Goal: Navigation & Orientation: Find specific page/section

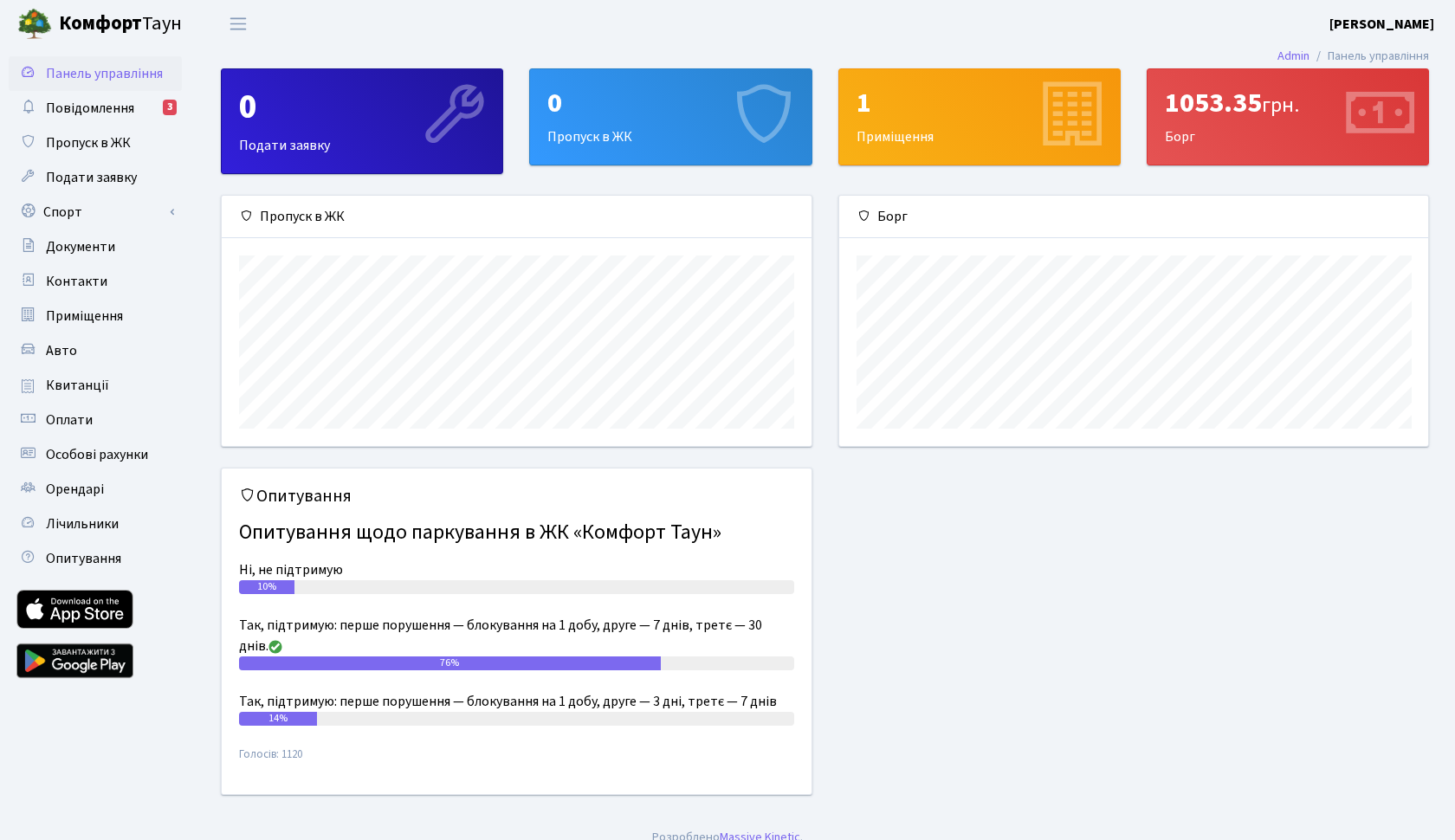
scroll to position [250, 589]
click at [105, 110] on span "Повідомлення" at bounding box center [90, 108] width 88 height 19
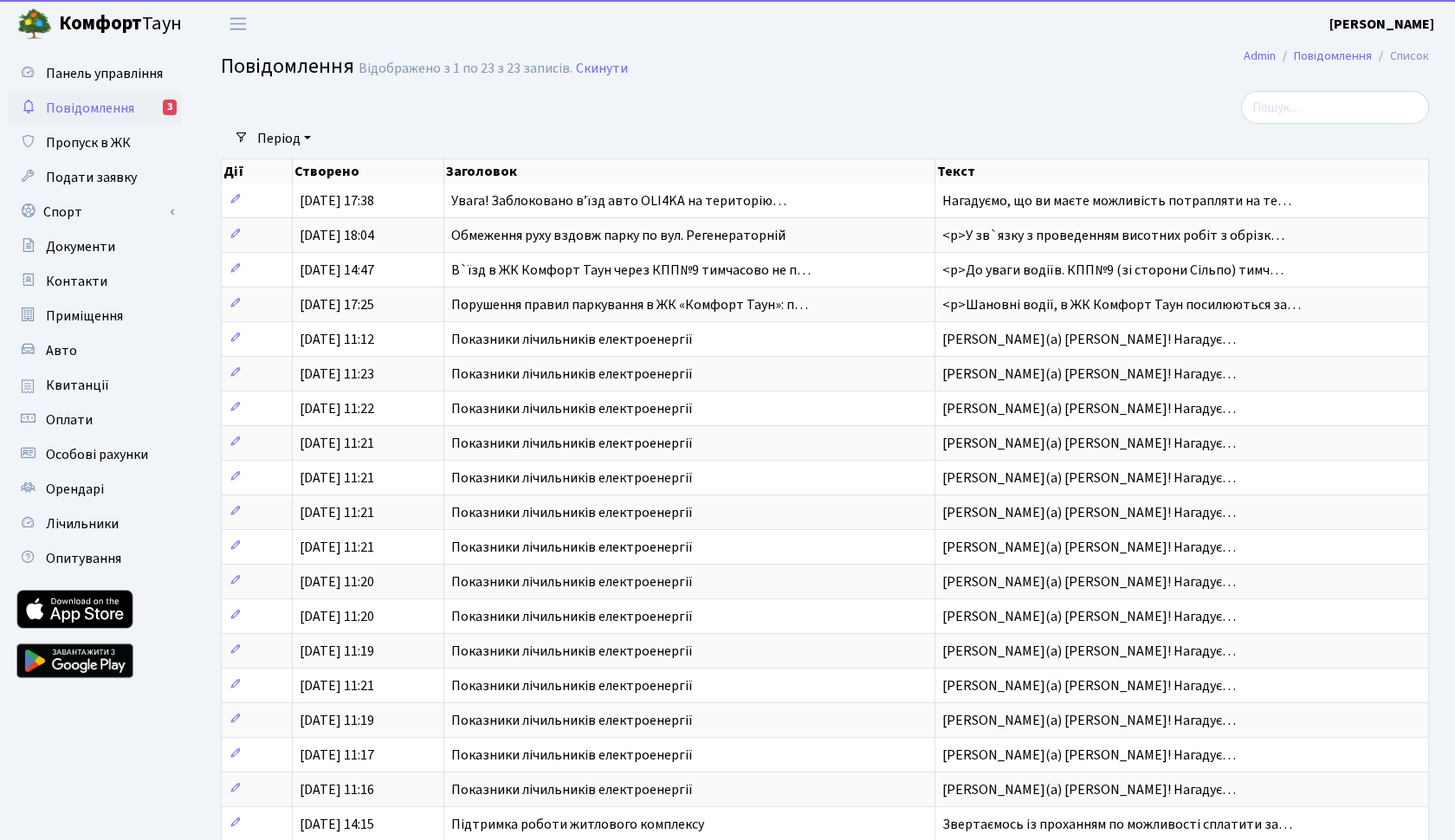
select select "25"
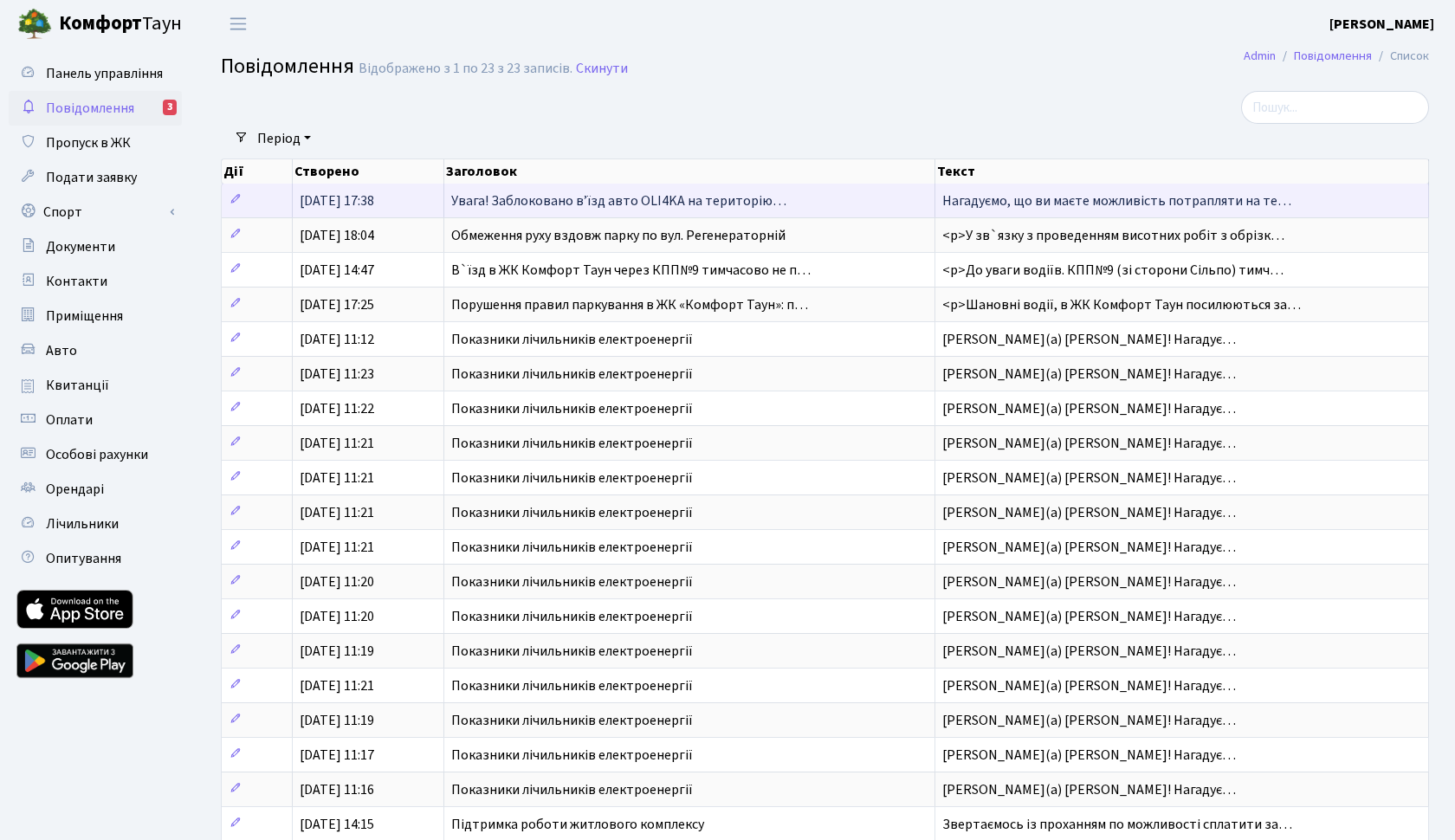
click at [349, 194] on span "07.08.2025, 17:38" at bounding box center [337, 201] width 74 height 19
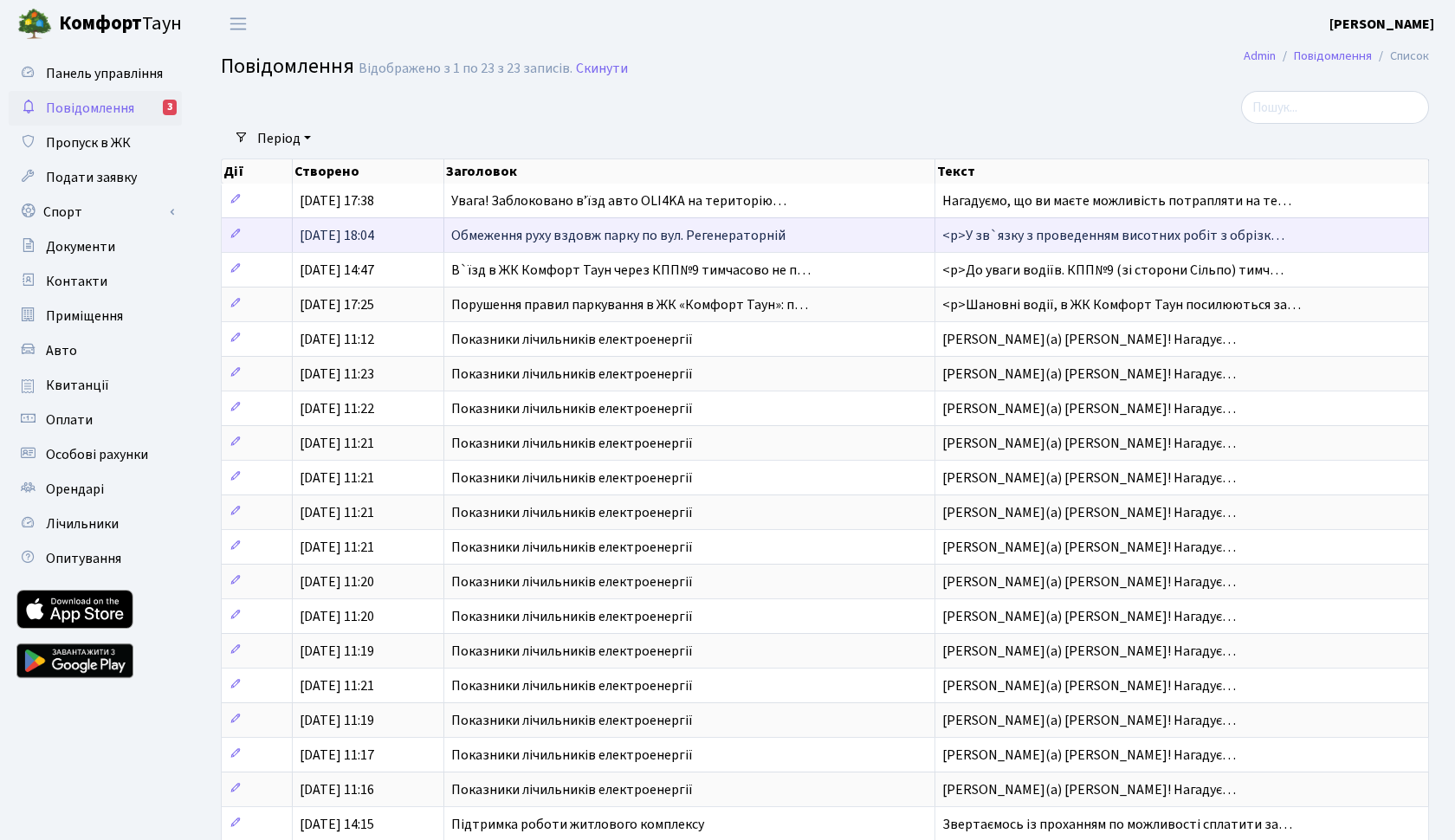
click at [535, 241] on span "Обмеження руху вздовж парку по вул. Регенераторній" at bounding box center [618, 235] width 335 height 19
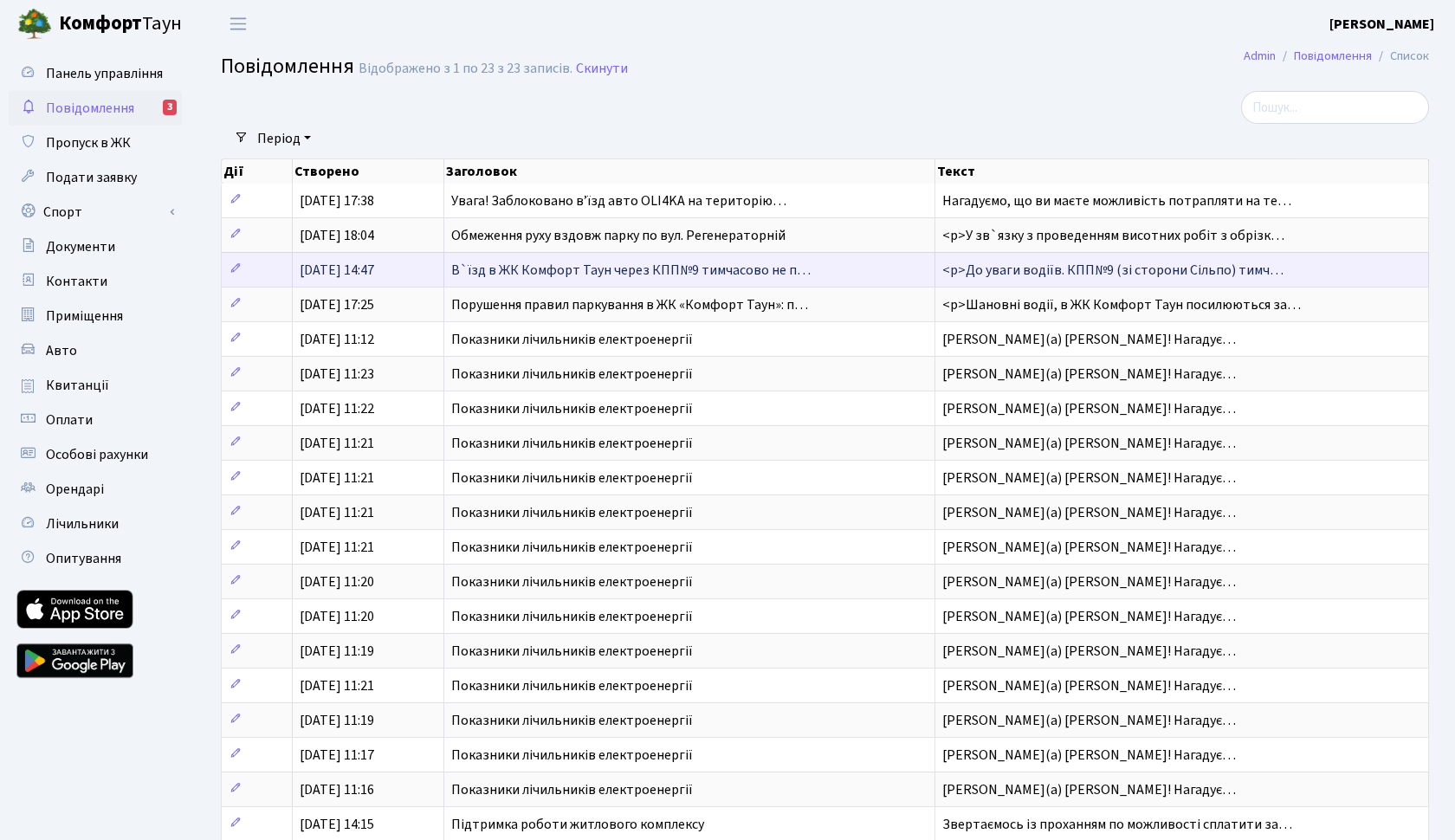
click at [525, 269] on span "В`їзд в ЖК Комфорт Таун через КПП№9 тимчасово не п…" at bounding box center [631, 270] width 360 height 19
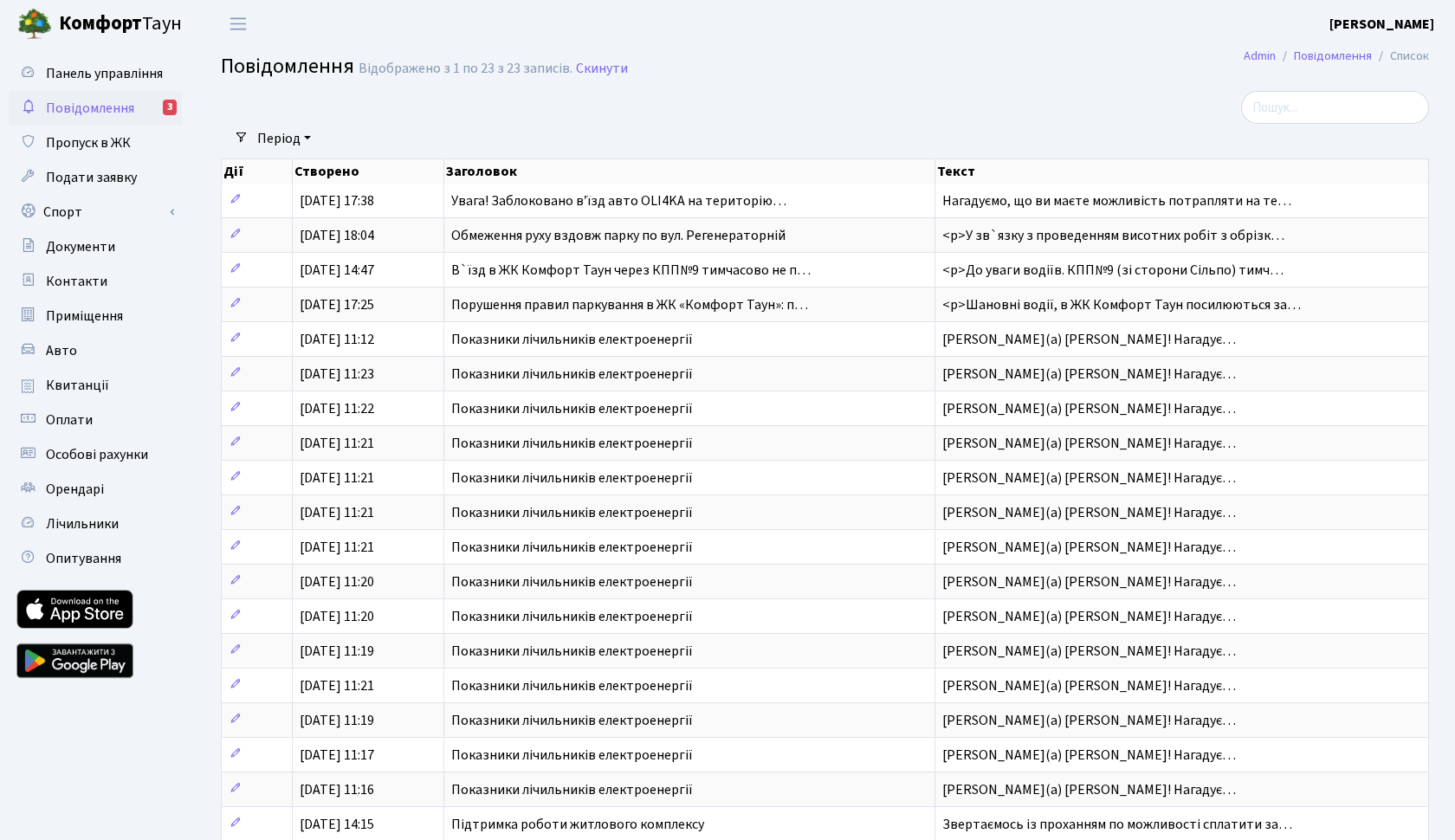
click at [107, 105] on span "Повідомлення" at bounding box center [90, 108] width 88 height 19
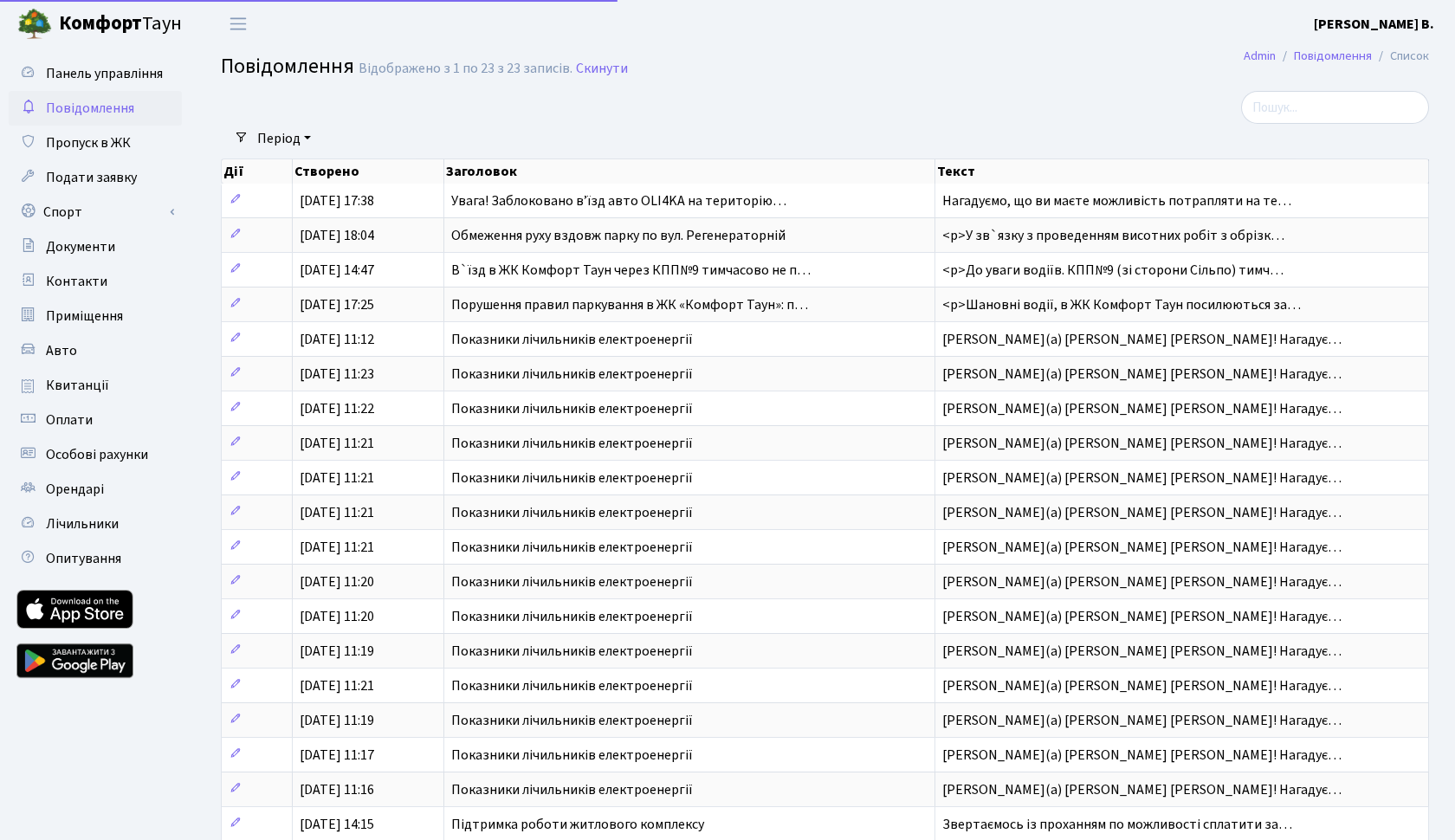
select select "25"
click at [70, 138] on span "Пропуск в ЖК" at bounding box center [88, 142] width 85 height 19
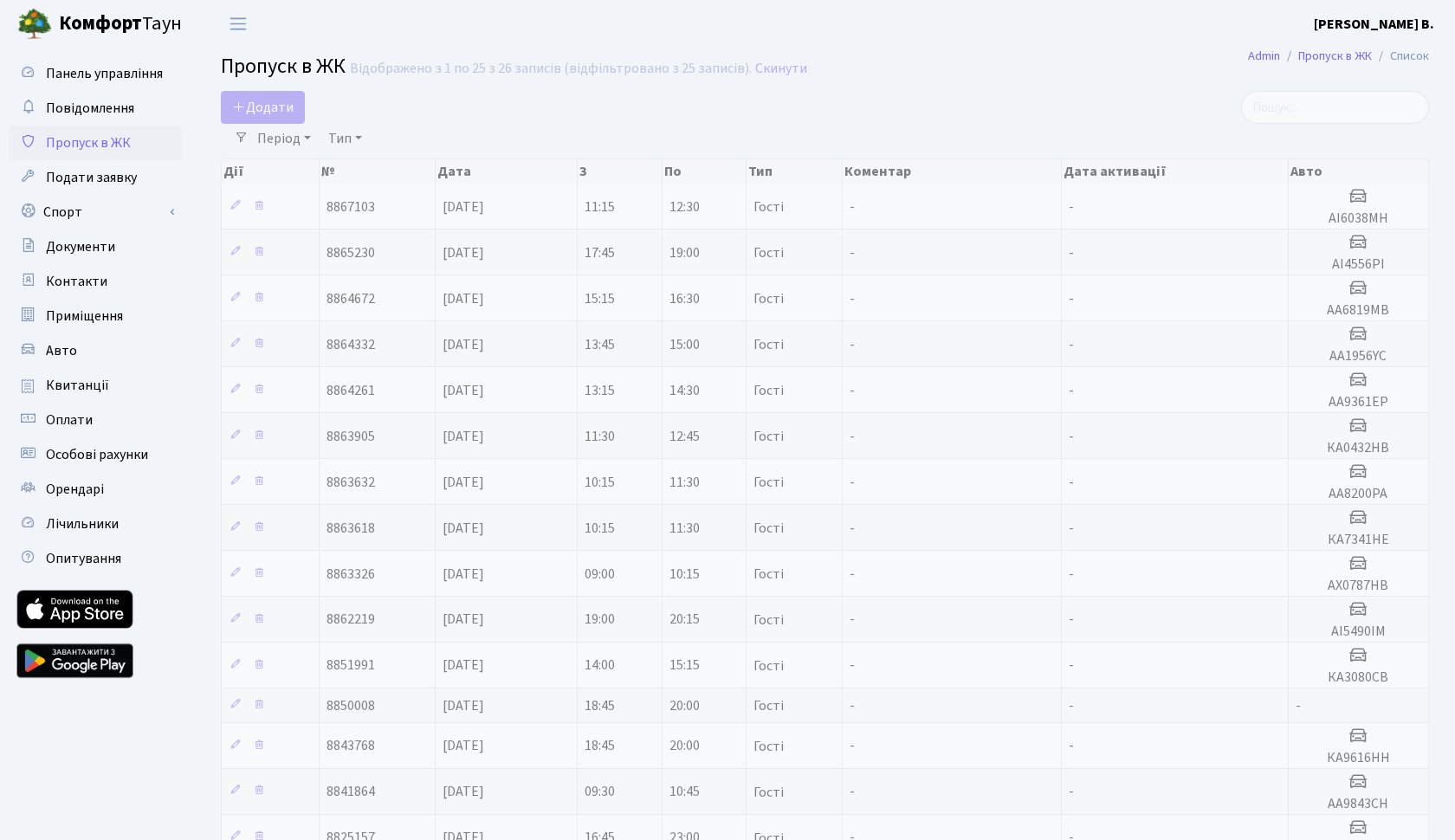
select select "25"
click at [312, 135] on link "Період" at bounding box center [284, 138] width 68 height 29
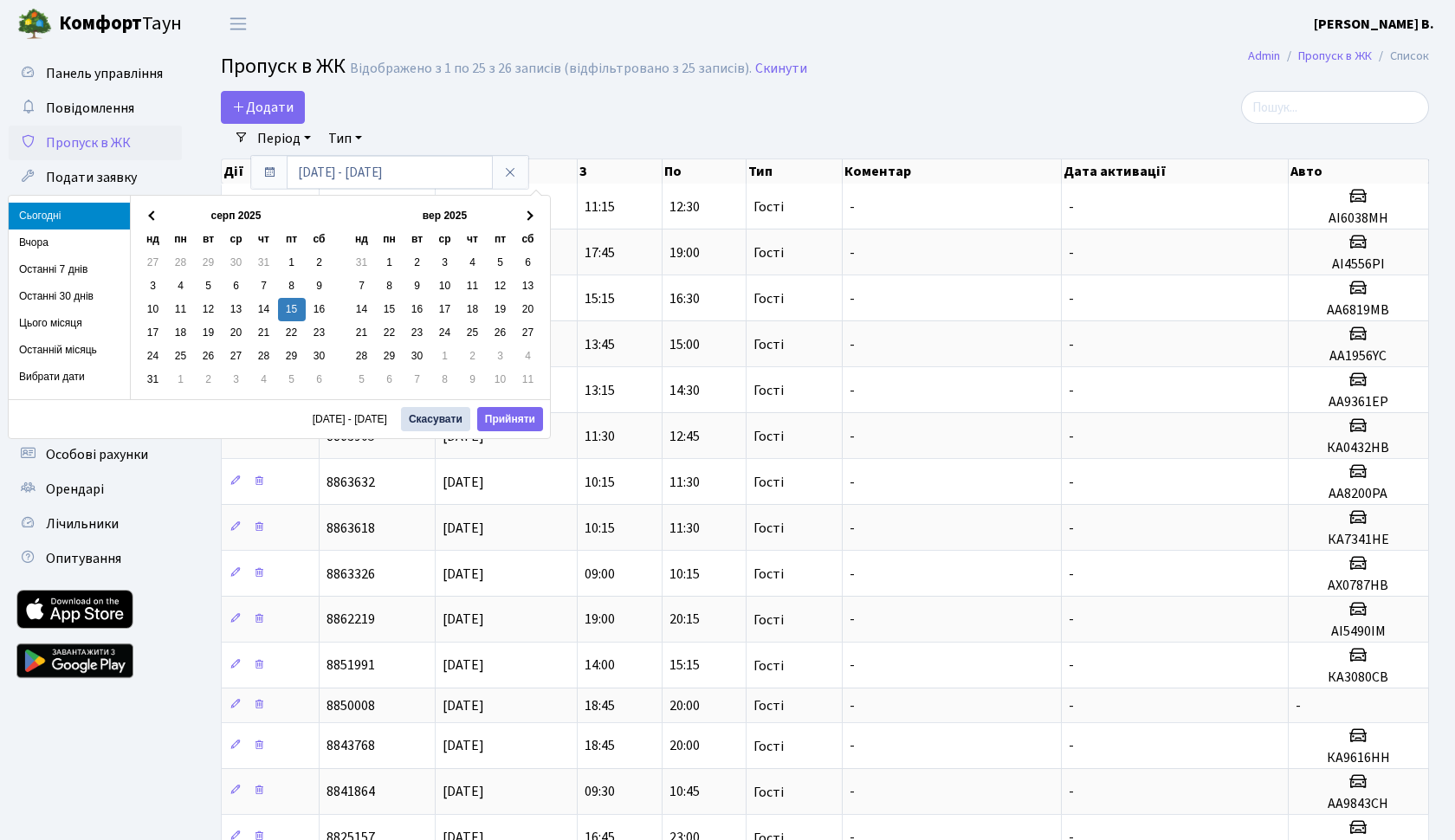
click at [312, 135] on link "Період" at bounding box center [284, 138] width 68 height 29
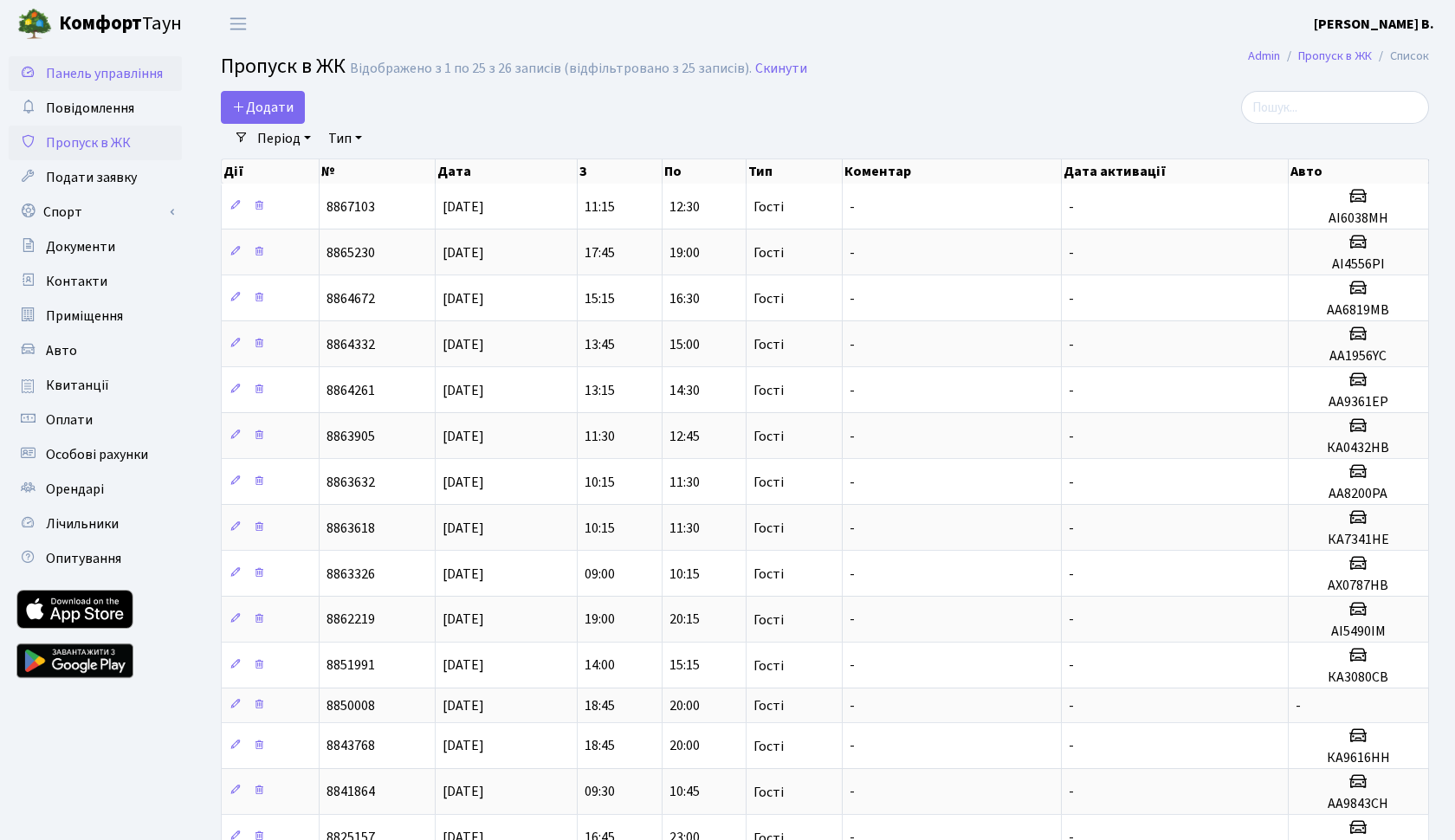
click at [73, 73] on span "Панель управління" at bounding box center [104, 73] width 117 height 19
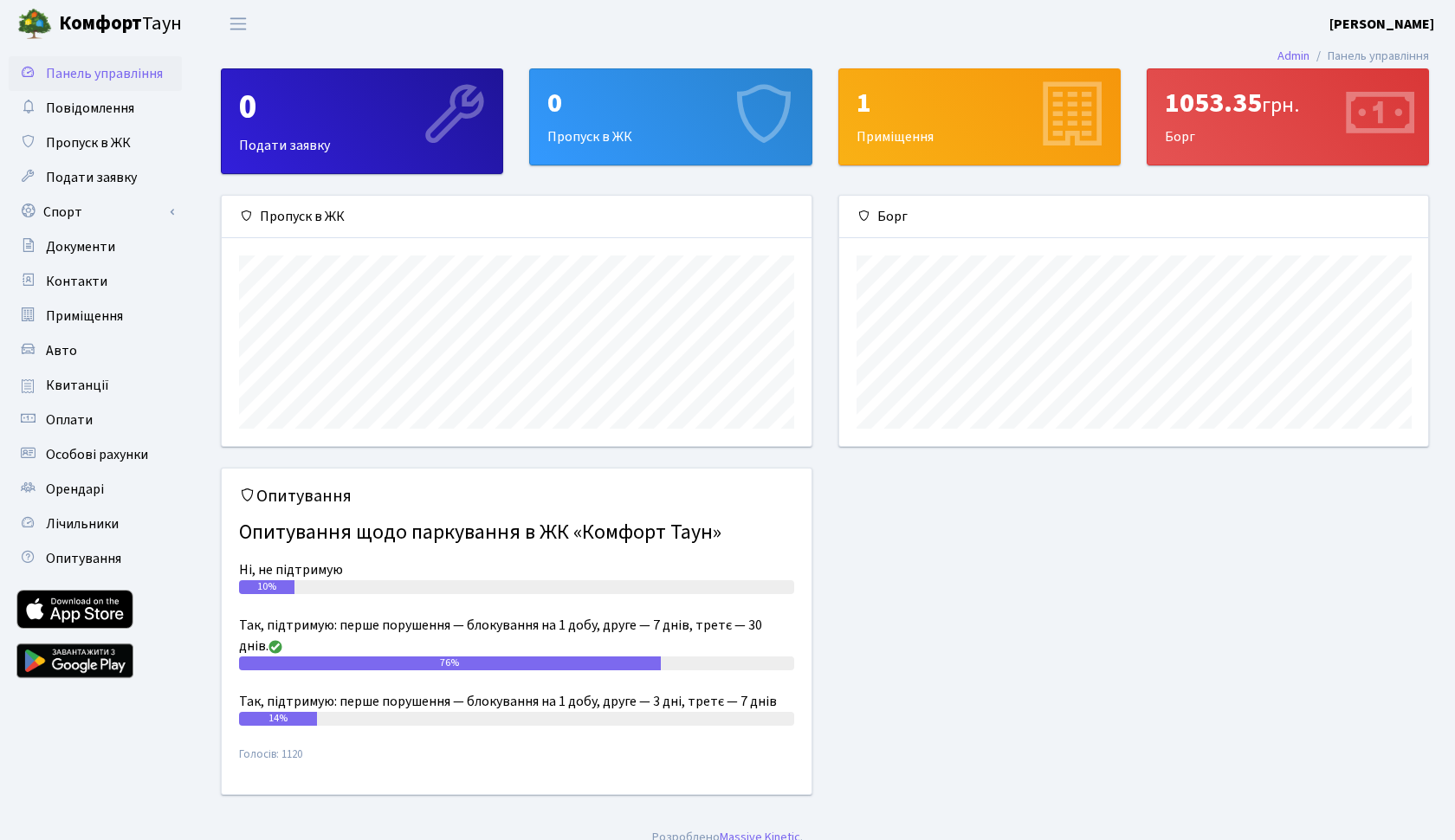
scroll to position [250, 589]
click at [82, 352] on link "Авто" at bounding box center [94, 351] width 173 height 35
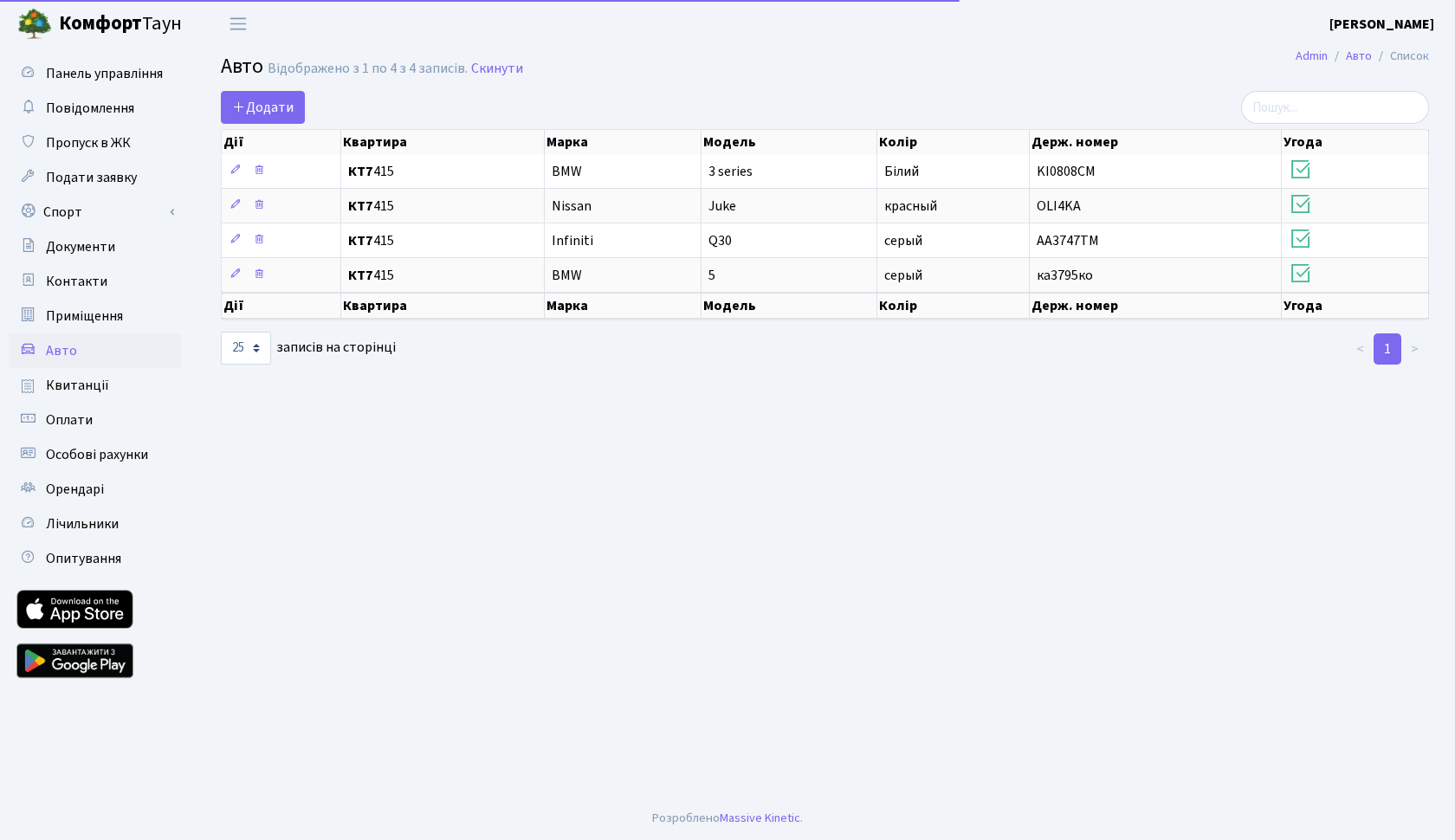
select select "25"
click at [64, 523] on span "Лічильники" at bounding box center [82, 524] width 72 height 19
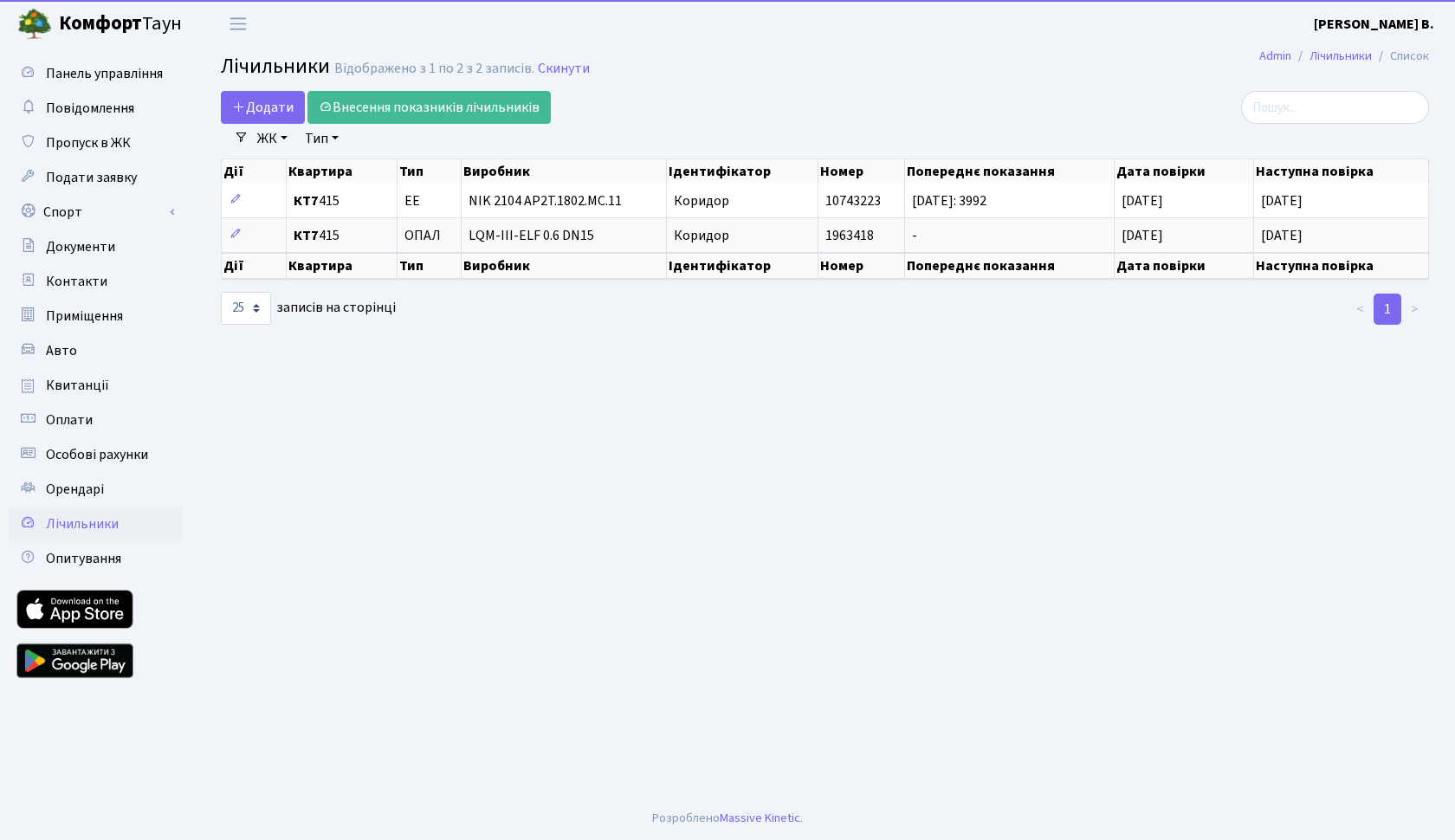
select select "25"
